Goal: Task Accomplishment & Management: Use online tool/utility

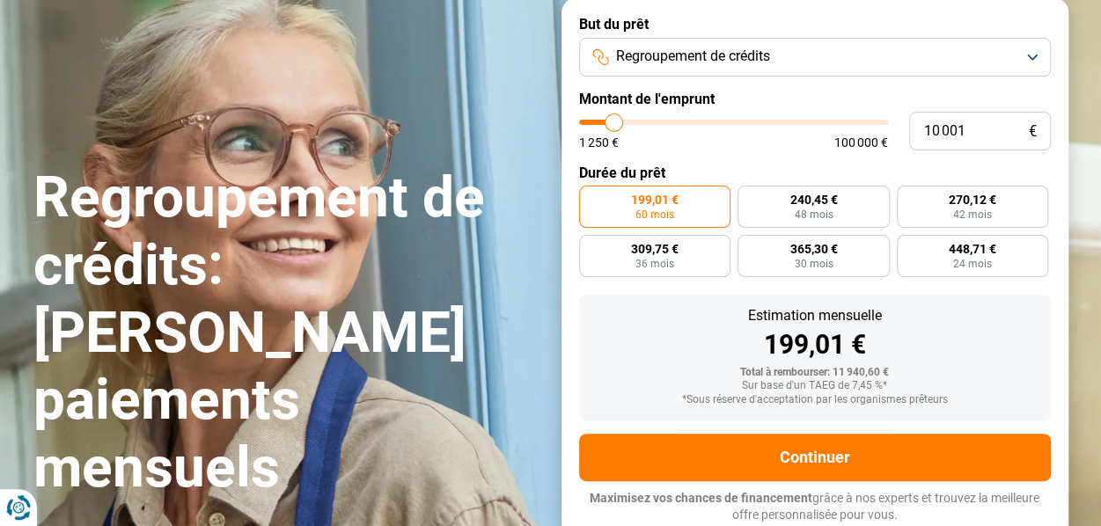
click at [849, 145] on span "100 000 €" at bounding box center [862, 142] width 54 height 12
type input "10 750"
type input "10750"
type input "11 000"
type input "11000"
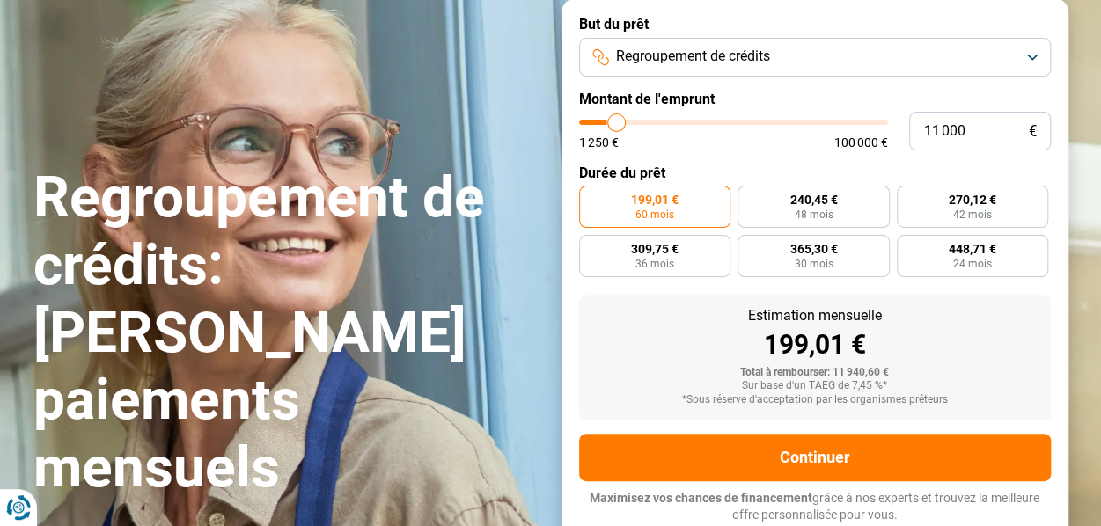
type input "12 000"
type input "12000"
type input "14 500"
type input "14500"
type input "19 750"
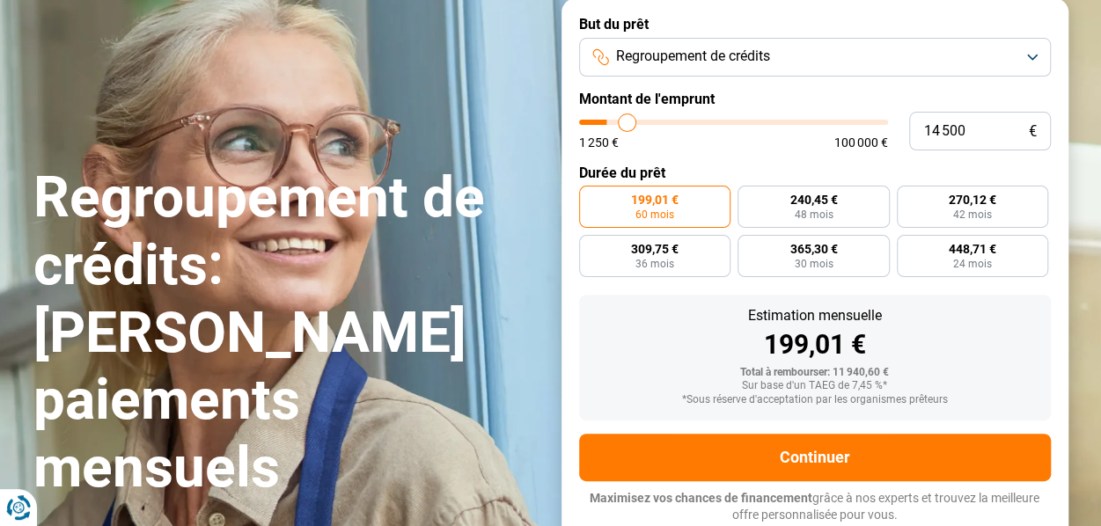
type input "19750"
type input "27 000"
type input "27000"
type input "40 750"
type input "40750"
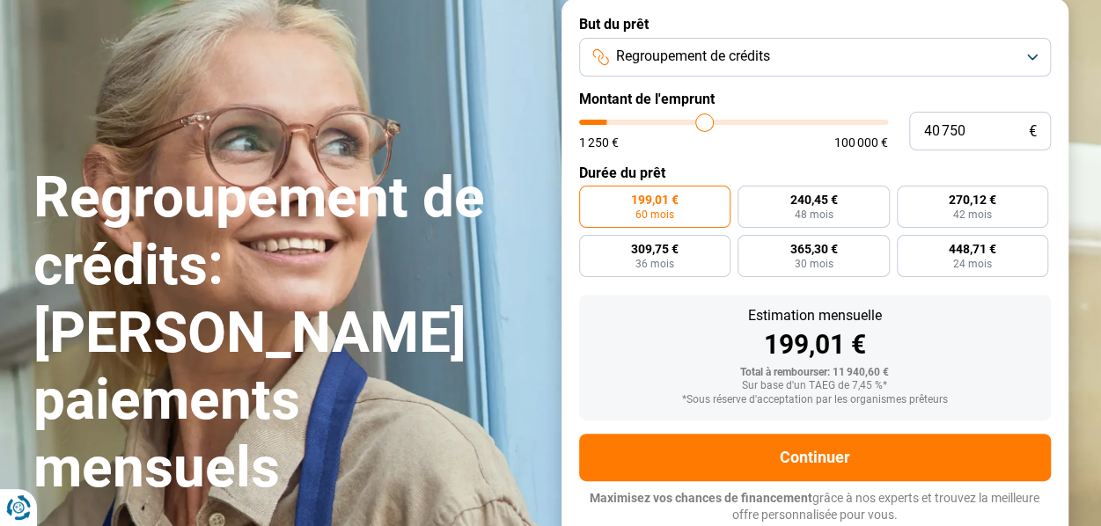
type input "49 250"
type input "49250"
type input "58 000"
type input "58000"
type input "66 000"
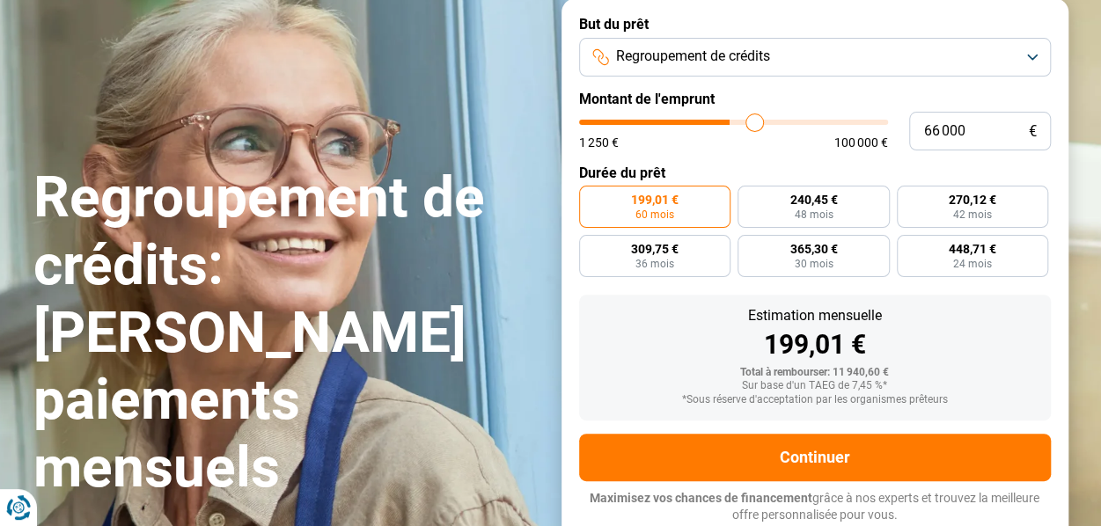
type input "66000"
type input "73 500"
type input "73500"
type input "80 500"
type input "80500"
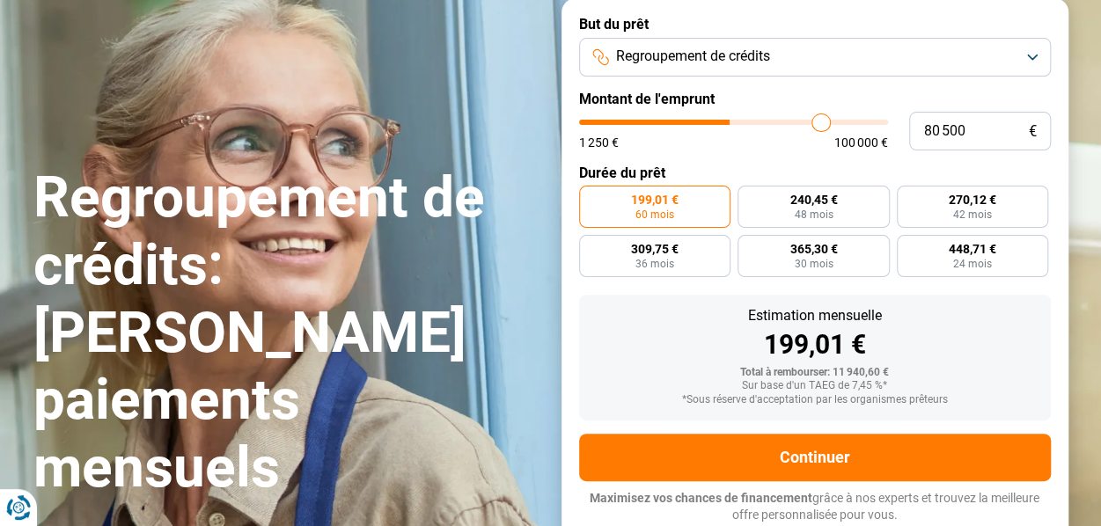
type input "87 750"
type input "87750"
type input "94 250"
type input "94250"
type input "99 750"
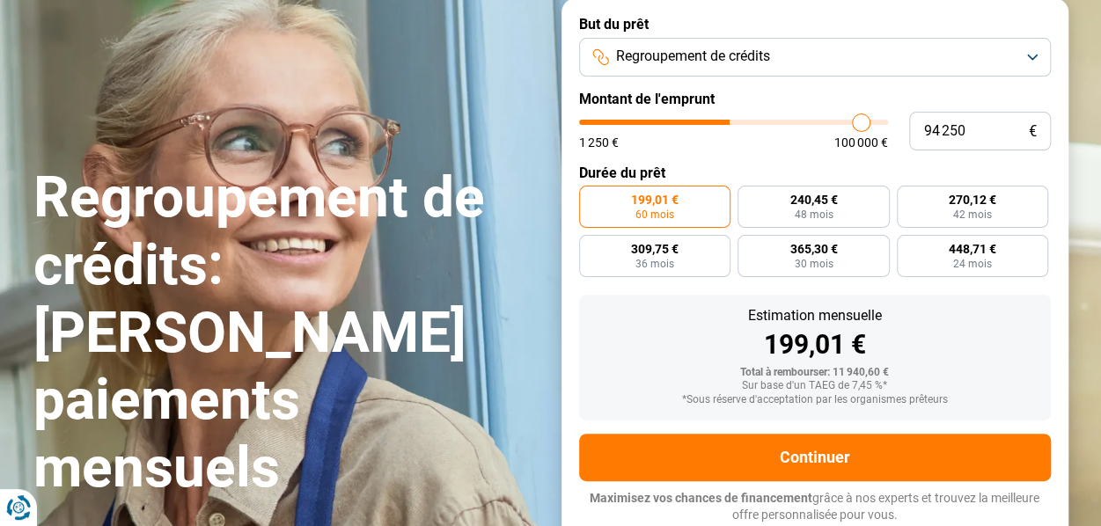
type input "99750"
type input "100 000"
drag, startPoint x: 615, startPoint y: 117, endPoint x: 978, endPoint y: 131, distance: 363.0
type input "100000"
click at [888, 125] on input "range" at bounding box center [733, 122] width 309 height 5
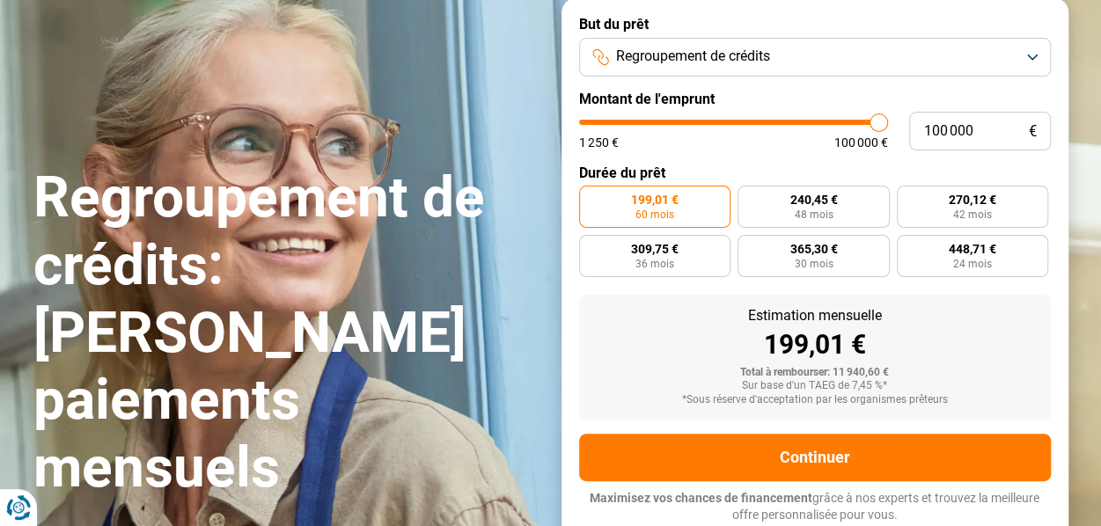
radio input "false"
type input "9 750"
type input "9750"
type input "13 750"
type input "13750"
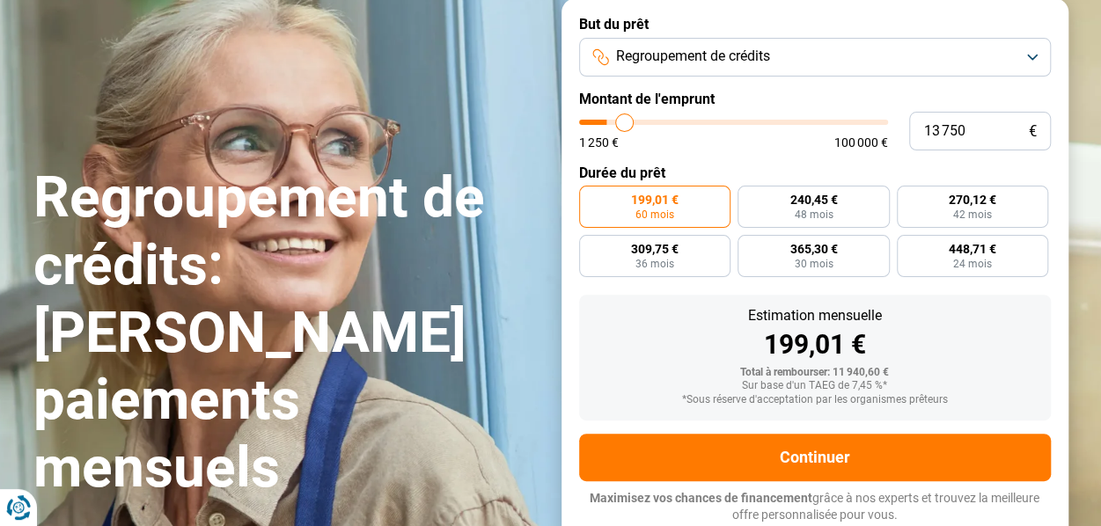
type input "21 000"
type input "21000"
type input "32 500"
type input "32500"
type input "52 250"
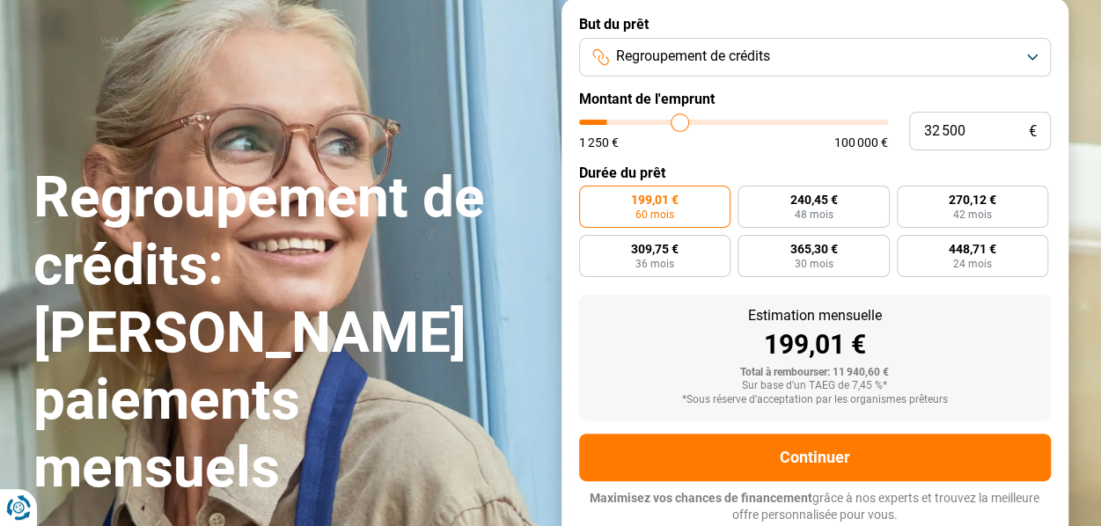
type input "52250"
type input "74 500"
type input "74500"
type input "100 000"
drag, startPoint x: 612, startPoint y: 126, endPoint x: 1125, endPoint y: 107, distance: 513.6
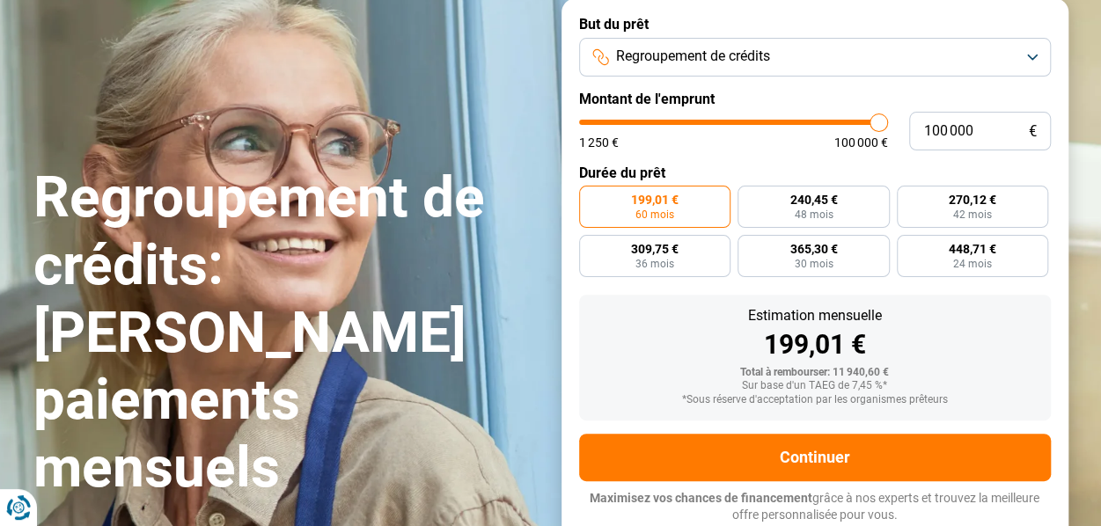
type input "100000"
click at [888, 120] on input "range" at bounding box center [733, 122] width 309 height 5
radio input "false"
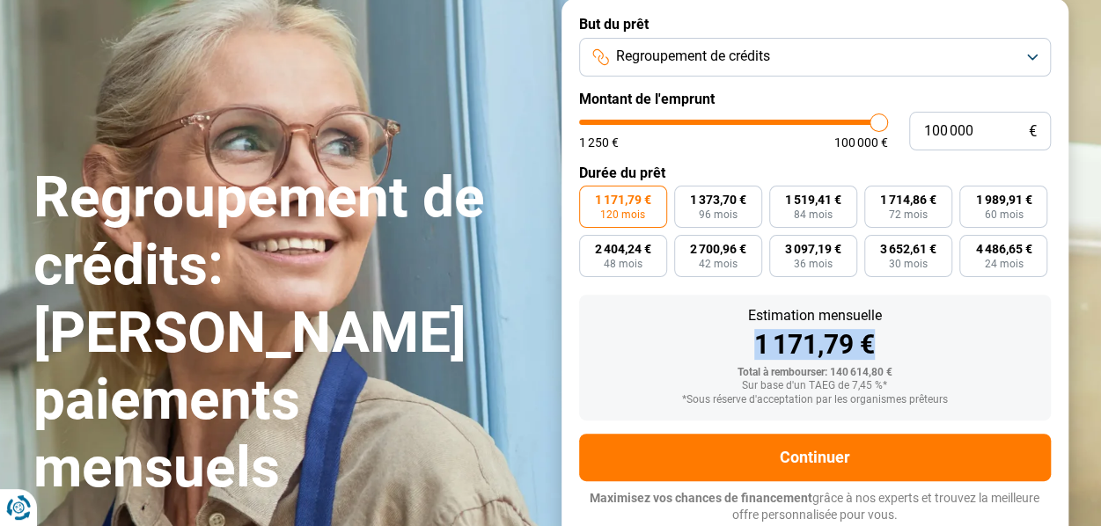
drag, startPoint x: 754, startPoint y: 347, endPoint x: 874, endPoint y: 348, distance: 120.6
click at [874, 348] on div "1 171,79 €" at bounding box center [815, 345] width 444 height 26
click at [951, 341] on div "1 171,79 €" at bounding box center [815, 345] width 444 height 26
type input "99 000"
type input "99000"
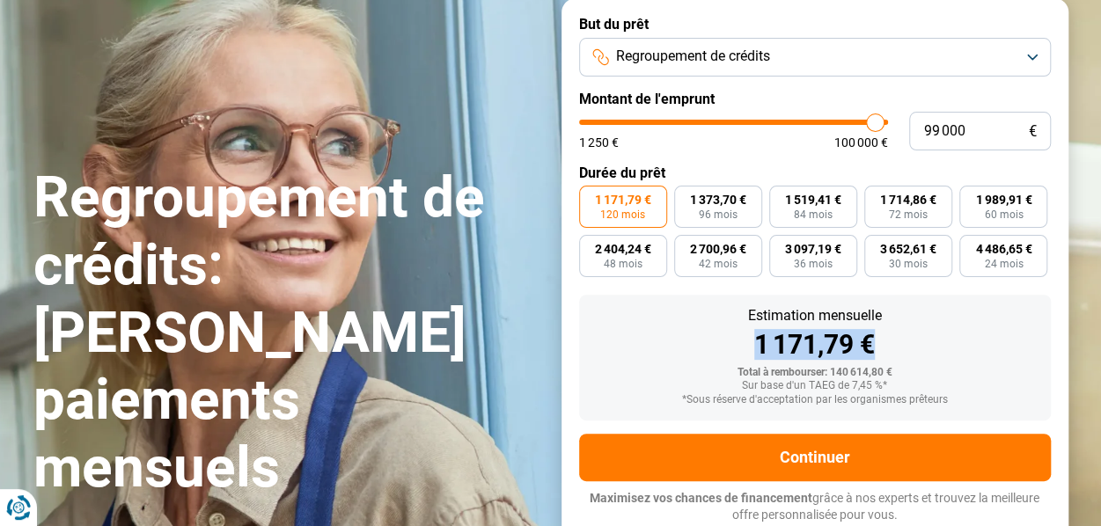
type input "98 750"
type input "98750"
type input "98 250"
type input "98250"
type input "97 750"
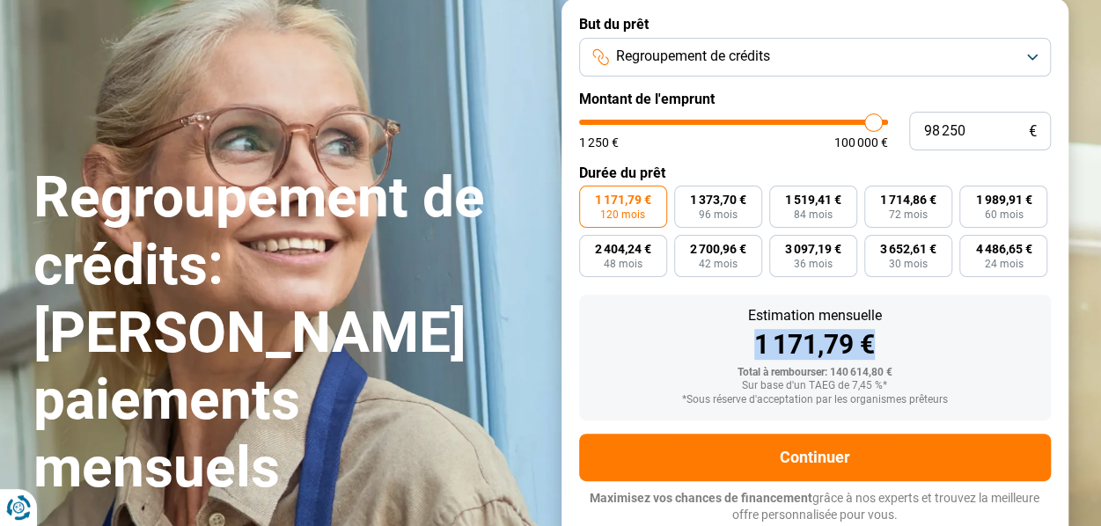
type input "97750"
type input "97 500"
type input "97500"
type input "97 000"
type input "97000"
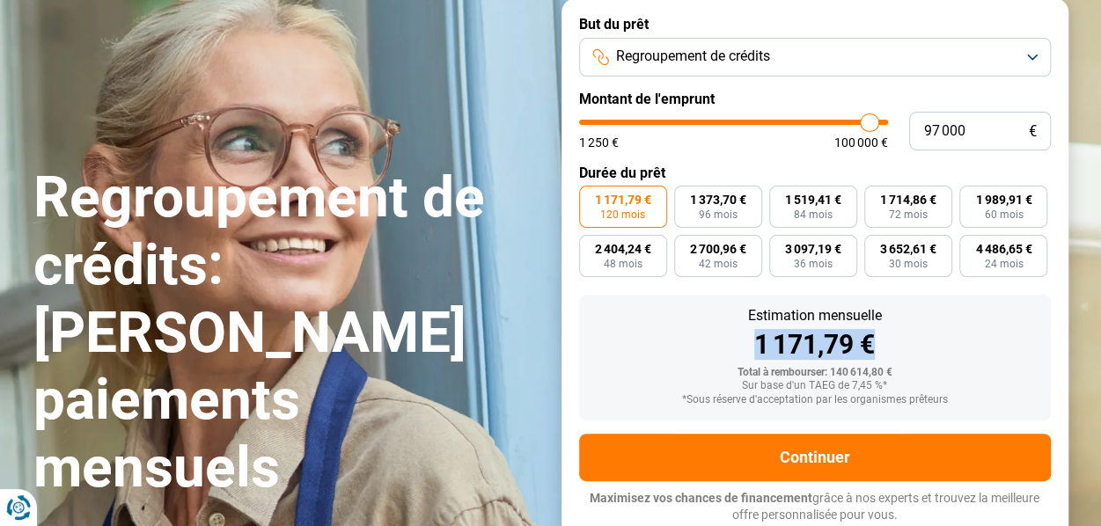
type input "96 500"
type input "96500"
type input "95 750"
type input "95750"
type input "94 750"
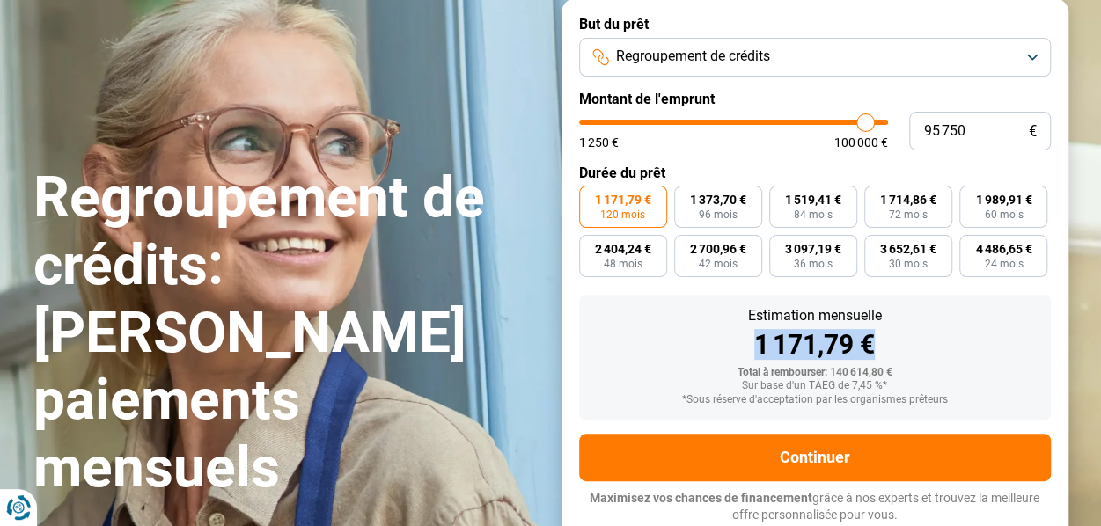
type input "94750"
type input "93 750"
type input "93750"
type input "93 250"
type input "93250"
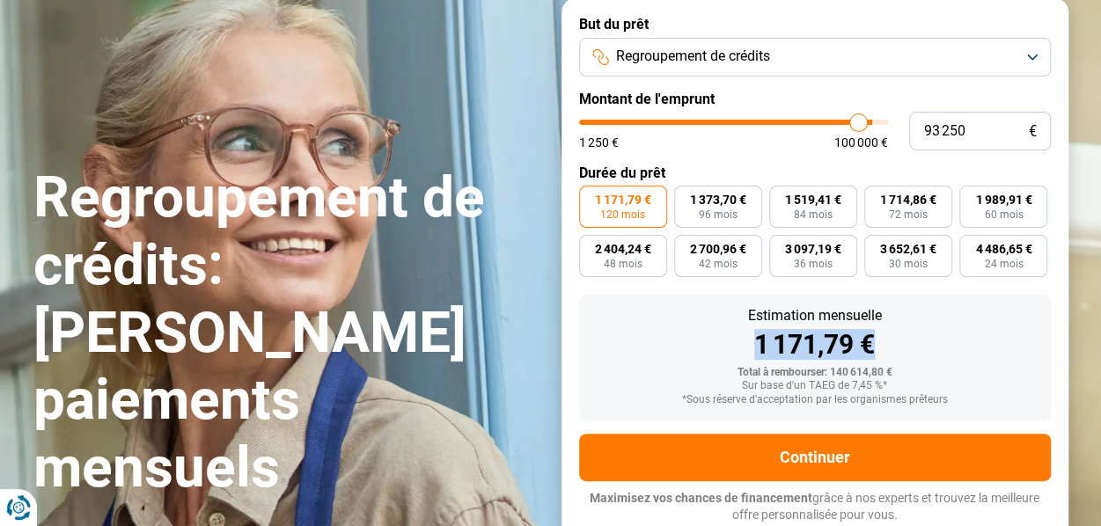
type input "92 500"
type input "92500"
type input "92 000"
type input "92000"
type input "91 750"
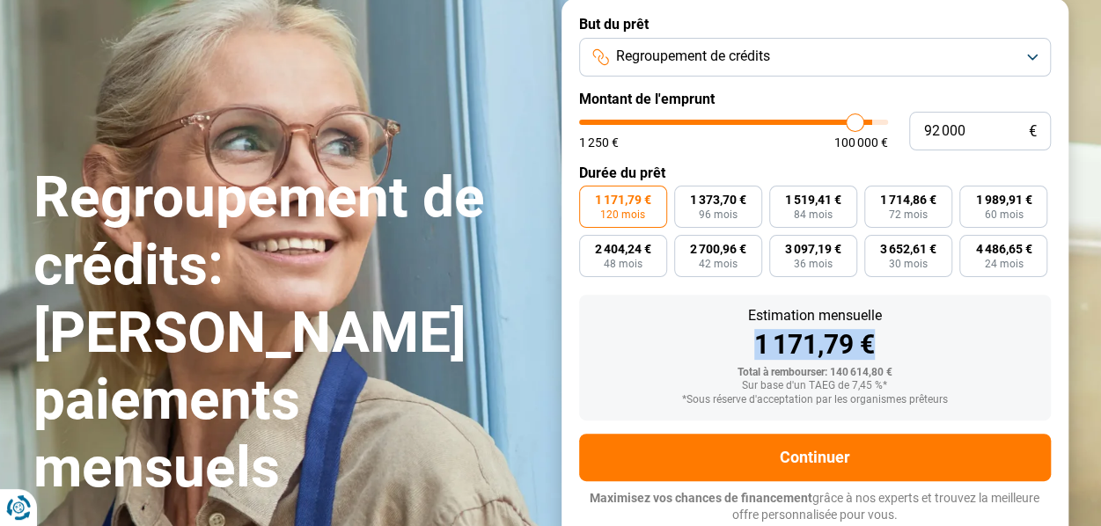
type input "91750"
type input "91 500"
type input "91500"
type input "91 250"
type input "91250"
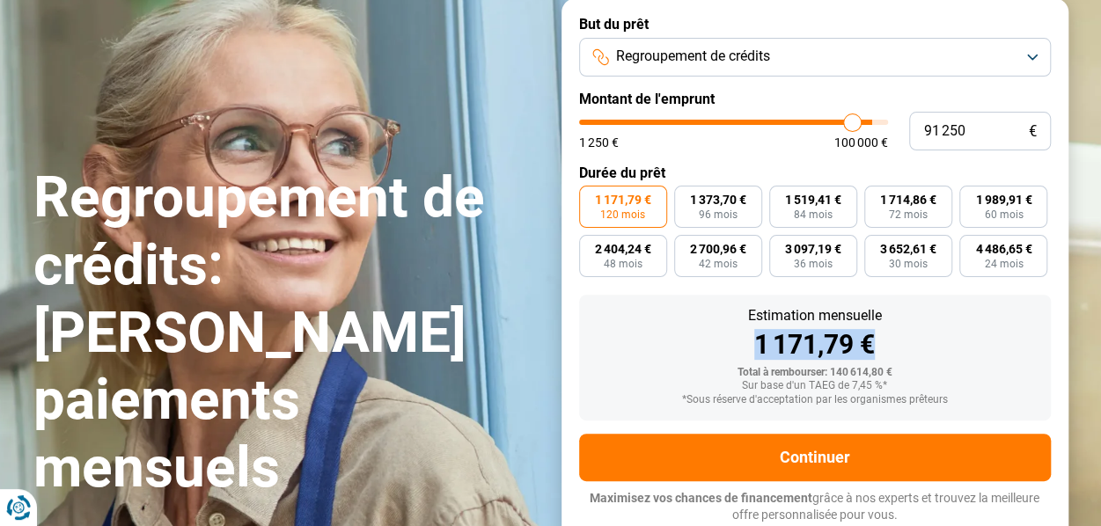
type input "91 000"
type input "91000"
type input "90 750"
type input "90750"
type input "90 000"
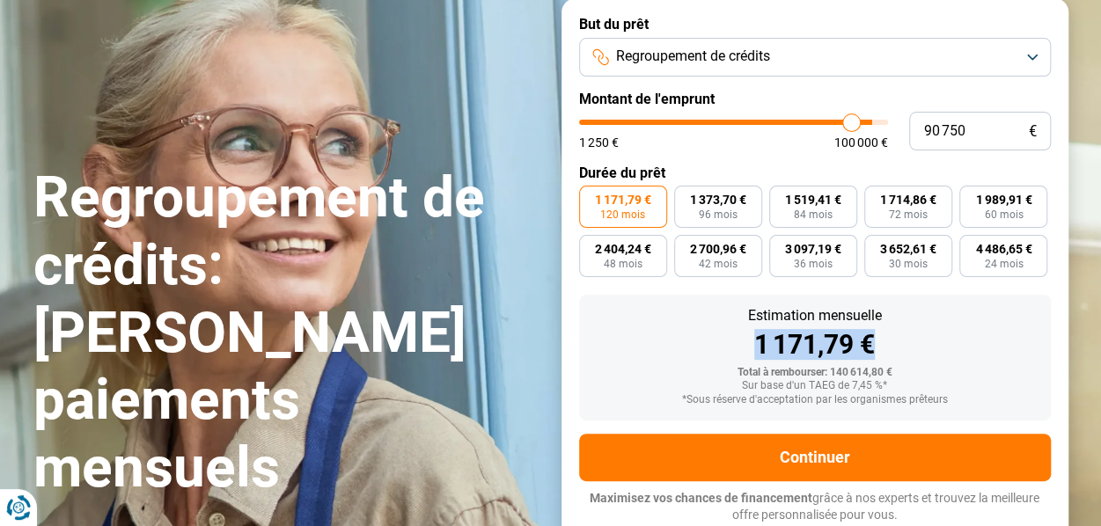
type input "90000"
type input "89 500"
type input "89500"
type input "88 750"
type input "88750"
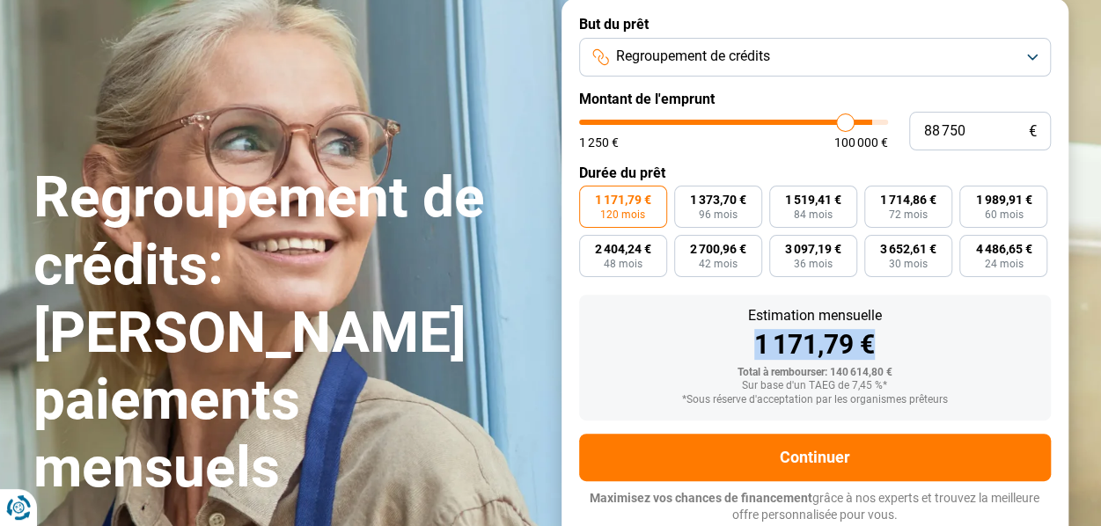
type input "88 250"
type input "88250"
type input "87 750"
type input "87750"
type input "87 250"
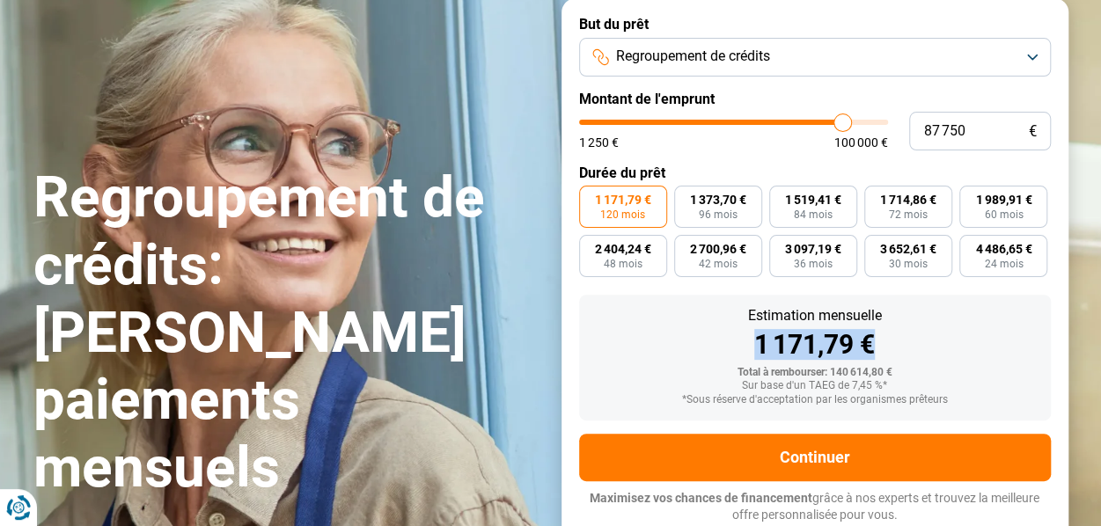
type input "87250"
type input "86 750"
type input "86750"
type input "86 500"
type input "86500"
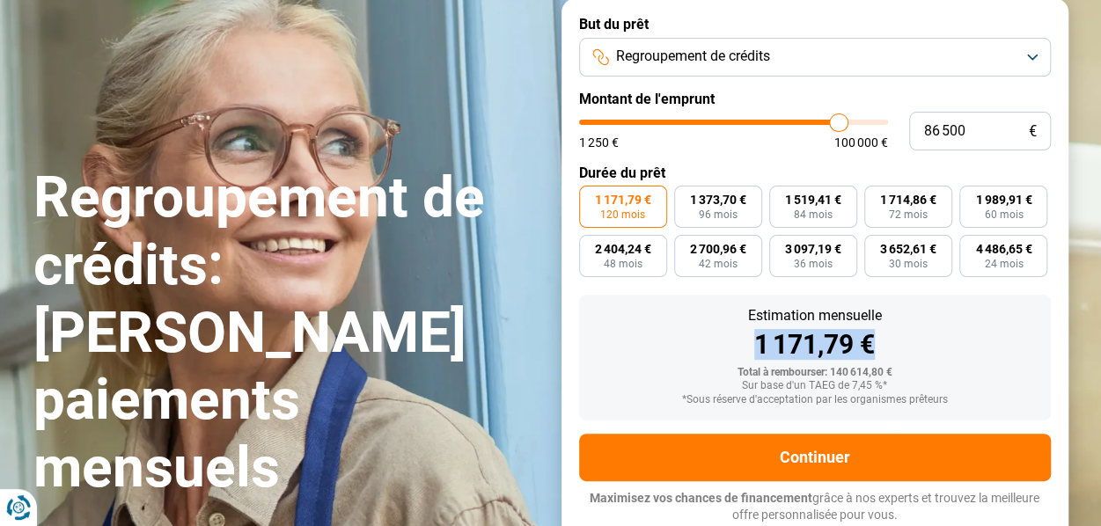
type input "86 000"
type input "86000"
type input "85 500"
type input "85500"
type input "85 000"
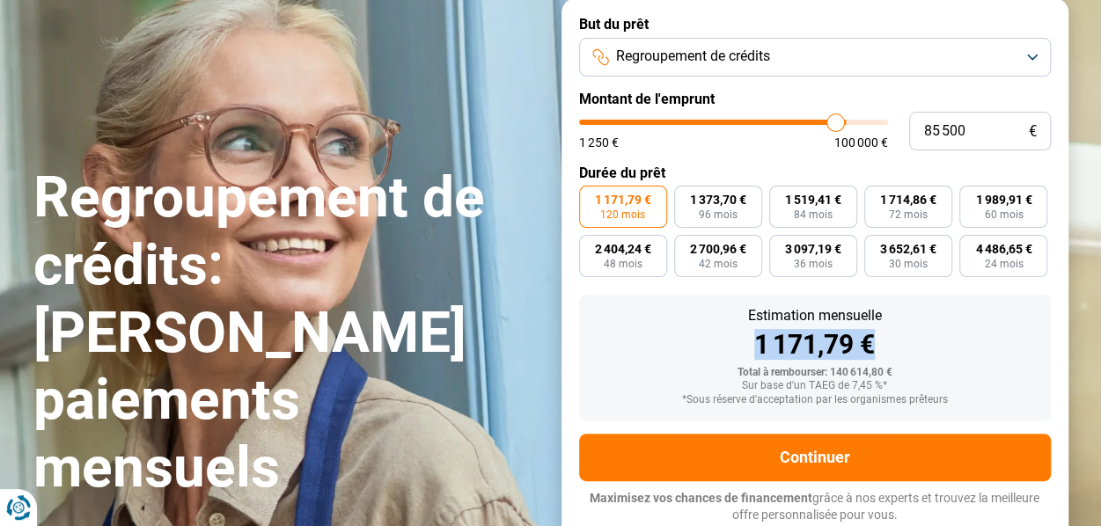
type input "85000"
type input "84 750"
type input "84750"
type input "84 500"
type input "84500"
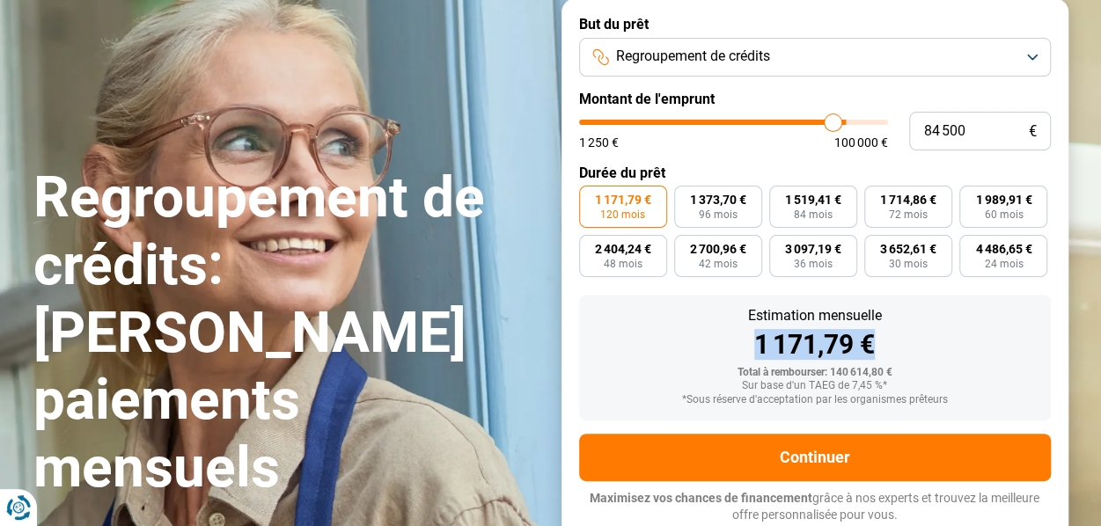
type input "84 250"
type input "84250"
type input "83 750"
type input "83750"
type input "83 500"
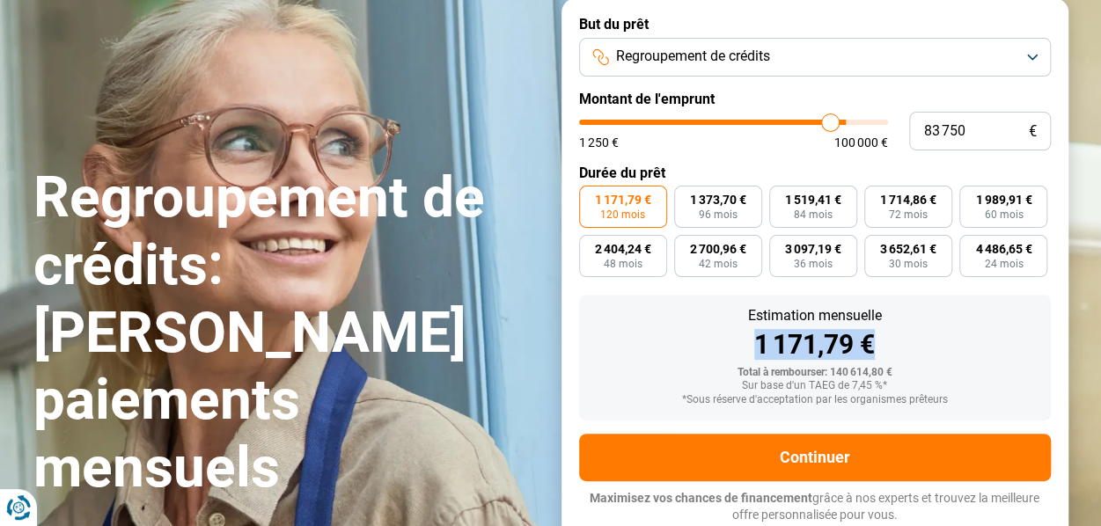
type input "83500"
type input "83 250"
type input "83250"
type input "83 000"
type input "83000"
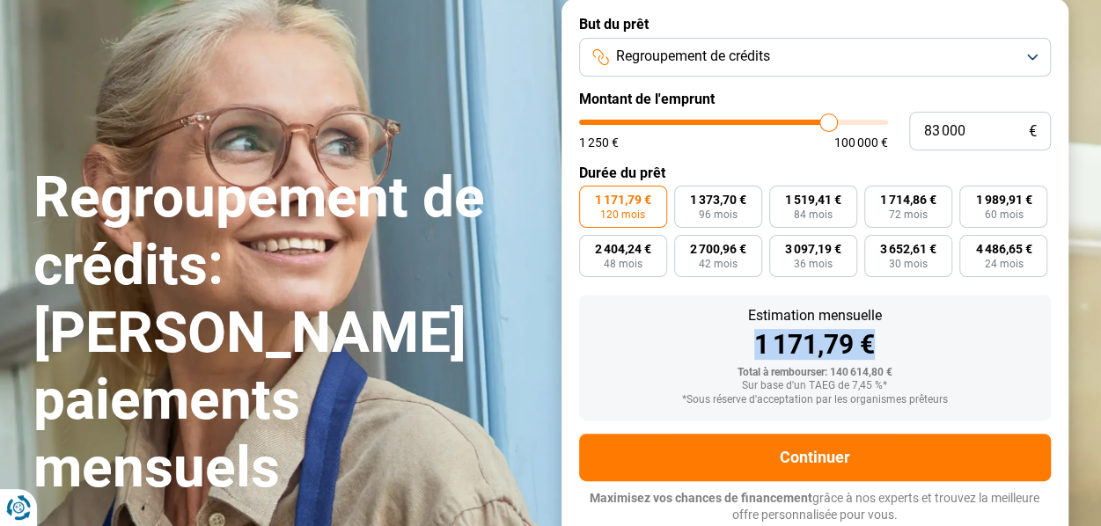
type input "82 750"
type input "82750"
type input "82 500"
type input "82500"
type input "82 000"
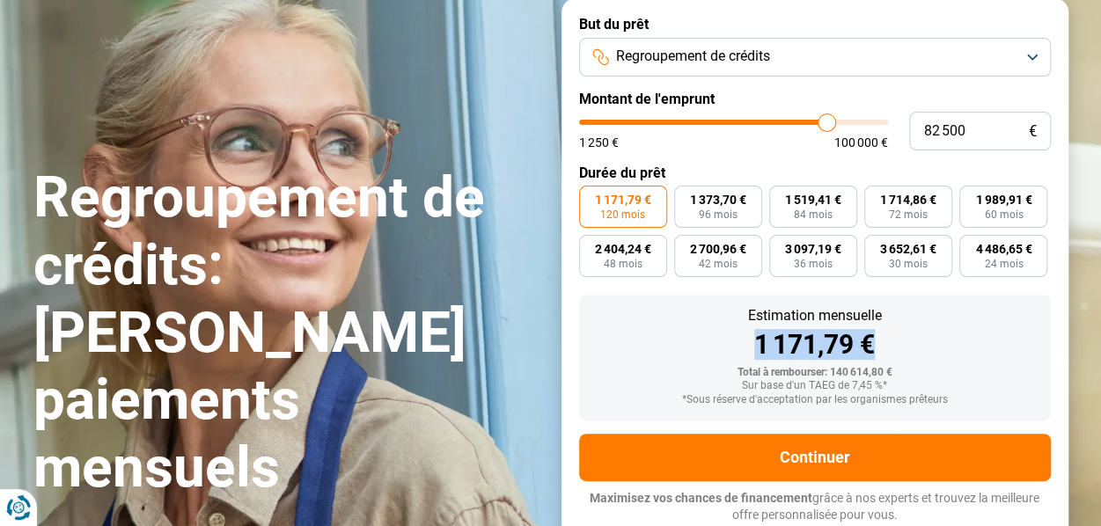
type input "82000"
type input "81 750"
type input "81750"
type input "81 500"
type input "81500"
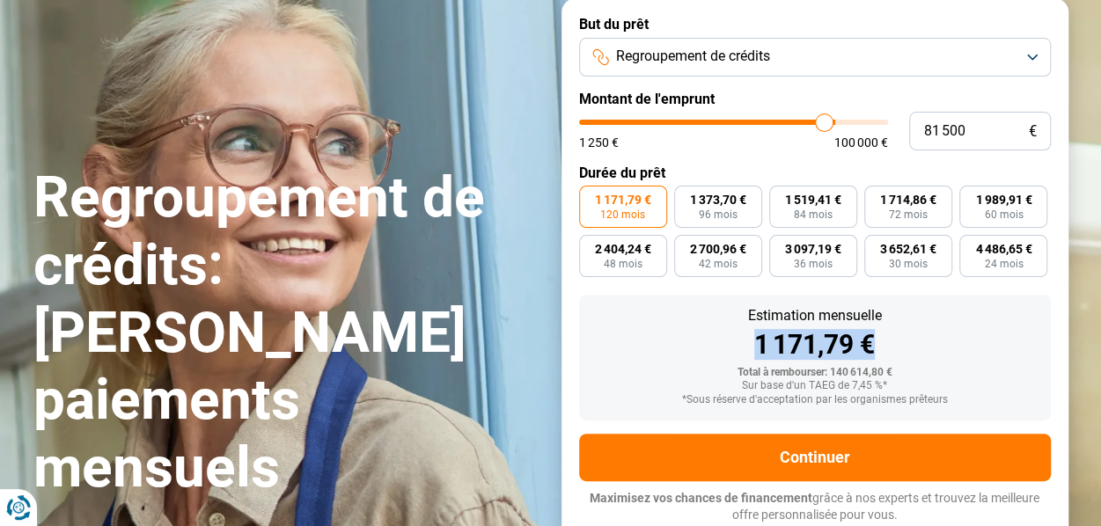
type input "81 250"
type input "81250"
type input "81 000"
type input "81000"
type input "80 750"
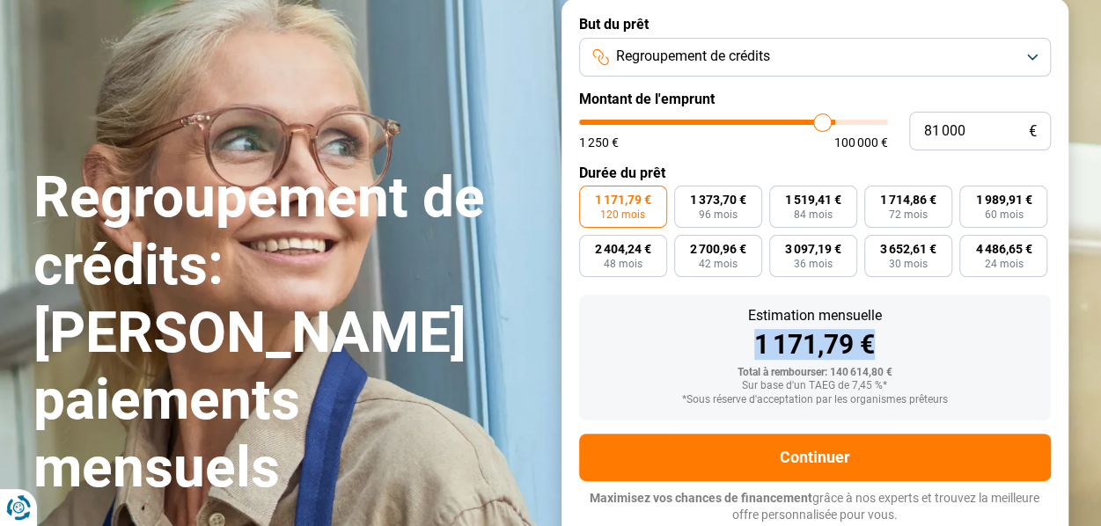
type input "80750"
type input "80 500"
type input "80500"
type input "79 750"
type input "79750"
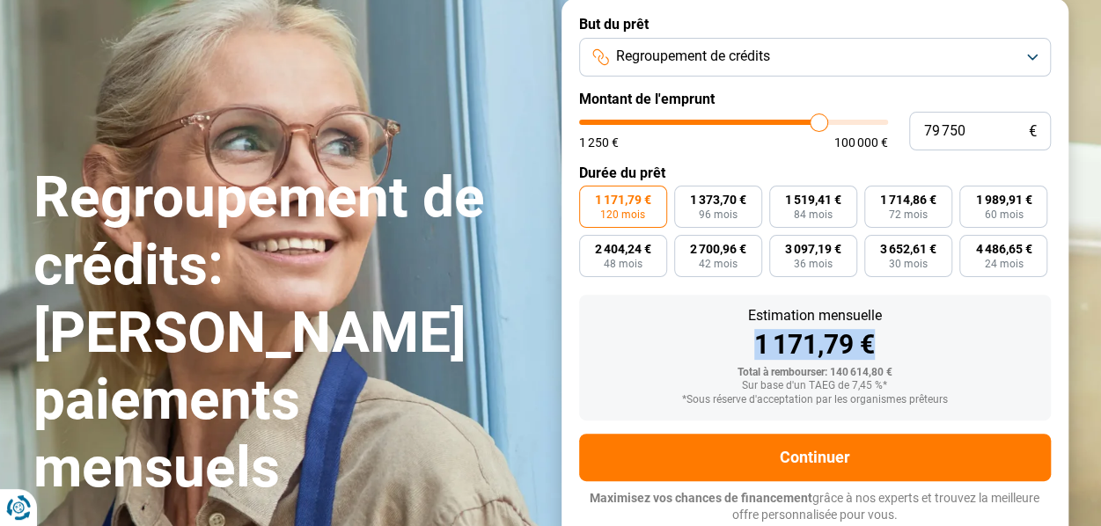
type input "79 500"
type input "79500"
type input "79 250"
type input "79250"
type input "78 750"
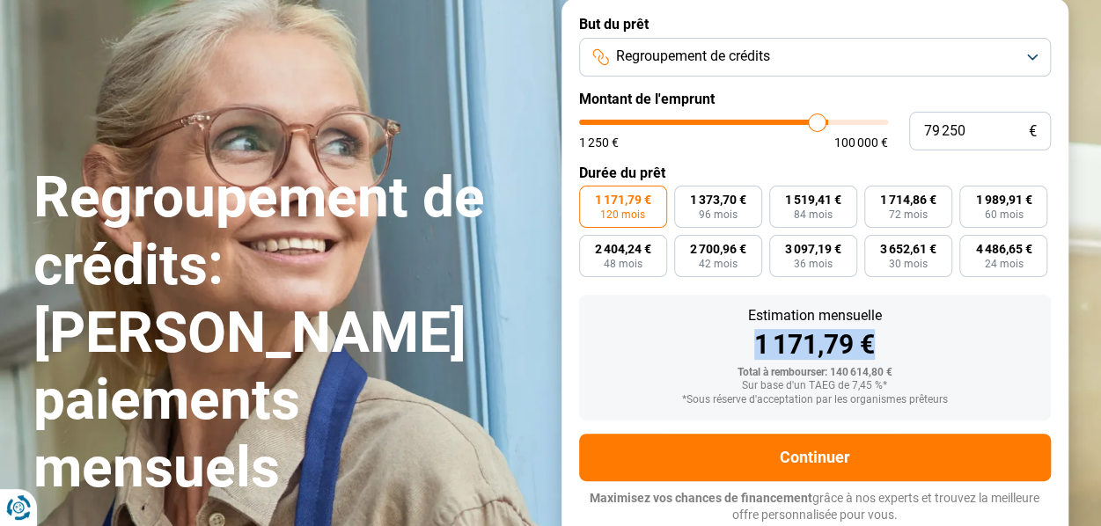
type input "78750"
type input "78 500"
type input "78500"
type input "78 250"
type input "78250"
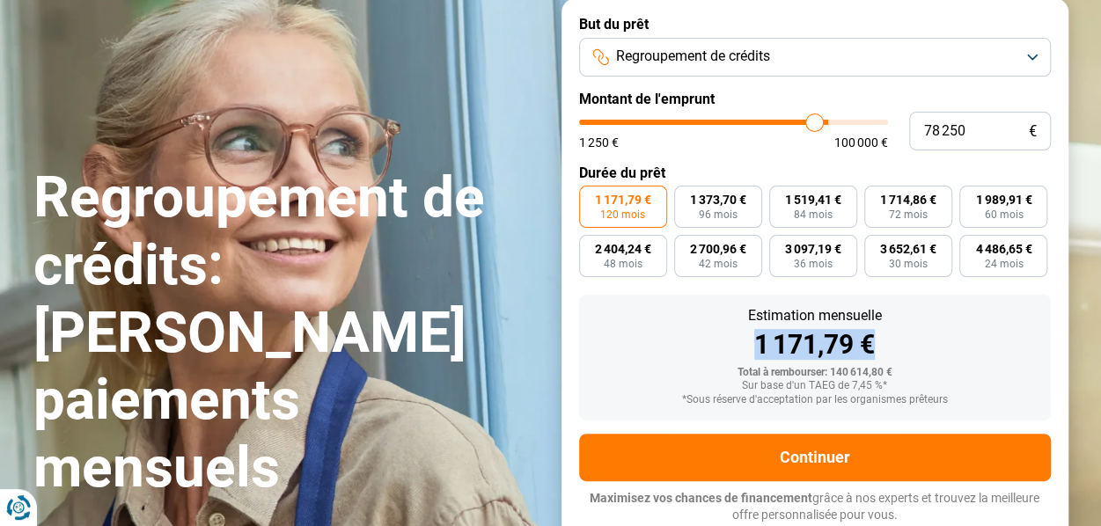
type input "78 000"
type input "78000"
type input "77 500"
type input "77500"
type input "77 250"
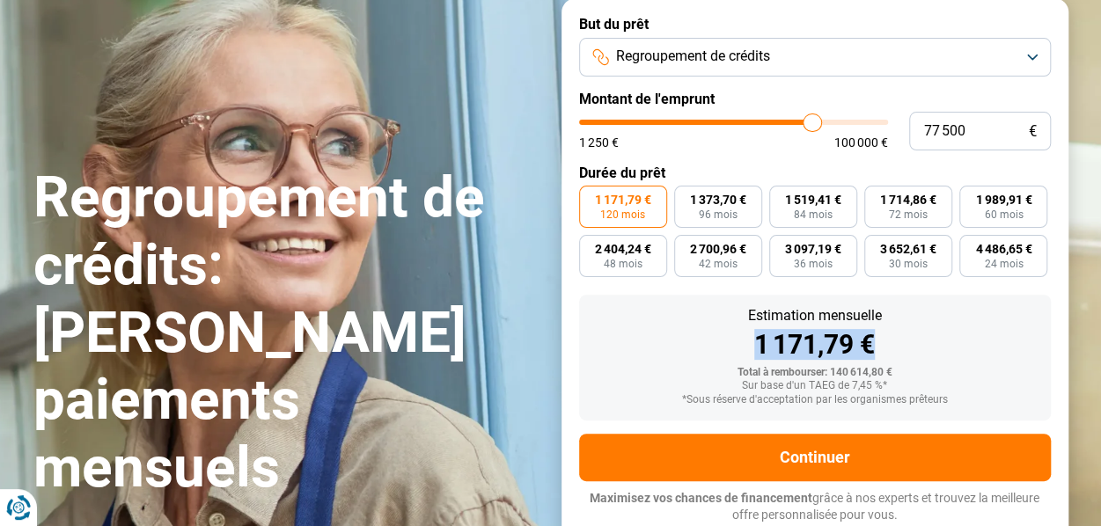
type input "77250"
type input "77 000"
type input "77000"
type input "76 750"
type input "76750"
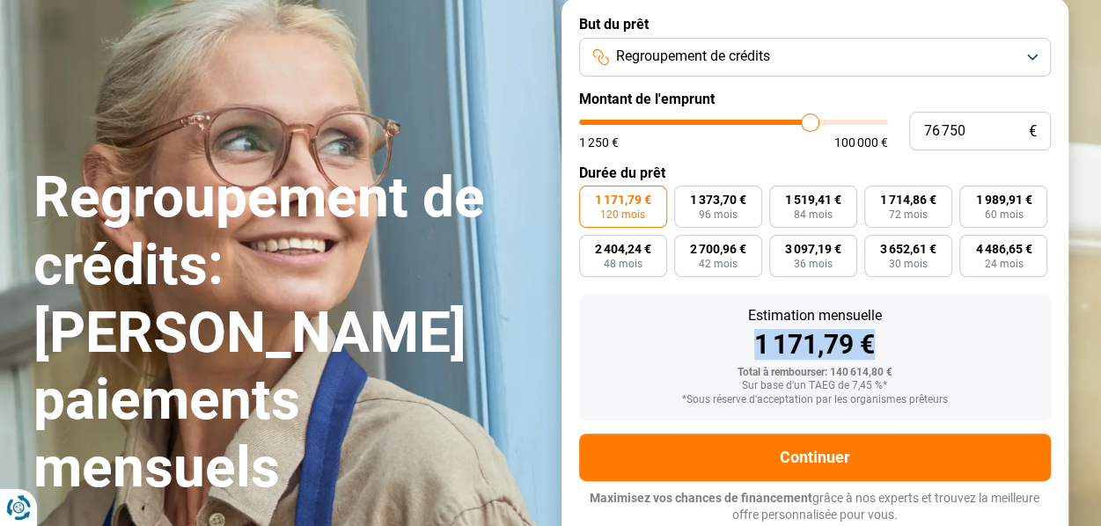
type input "76 500"
type input "76500"
type input "76 250"
drag, startPoint x: 877, startPoint y: 126, endPoint x: 808, endPoint y: 140, distance: 70.1
type input "76250"
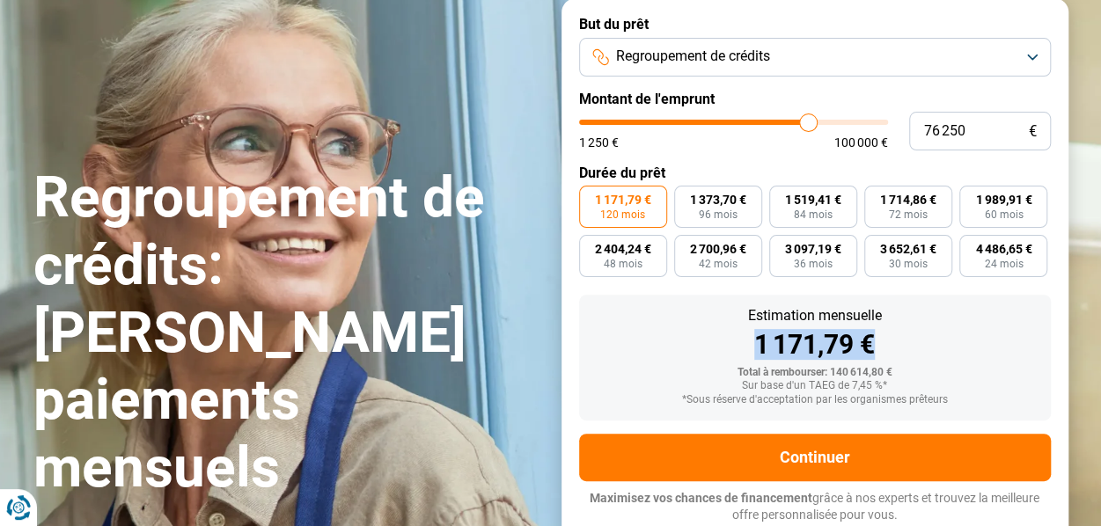
click at [808, 125] on input "range" at bounding box center [733, 122] width 309 height 5
